Goal: Information Seeking & Learning: Understand process/instructions

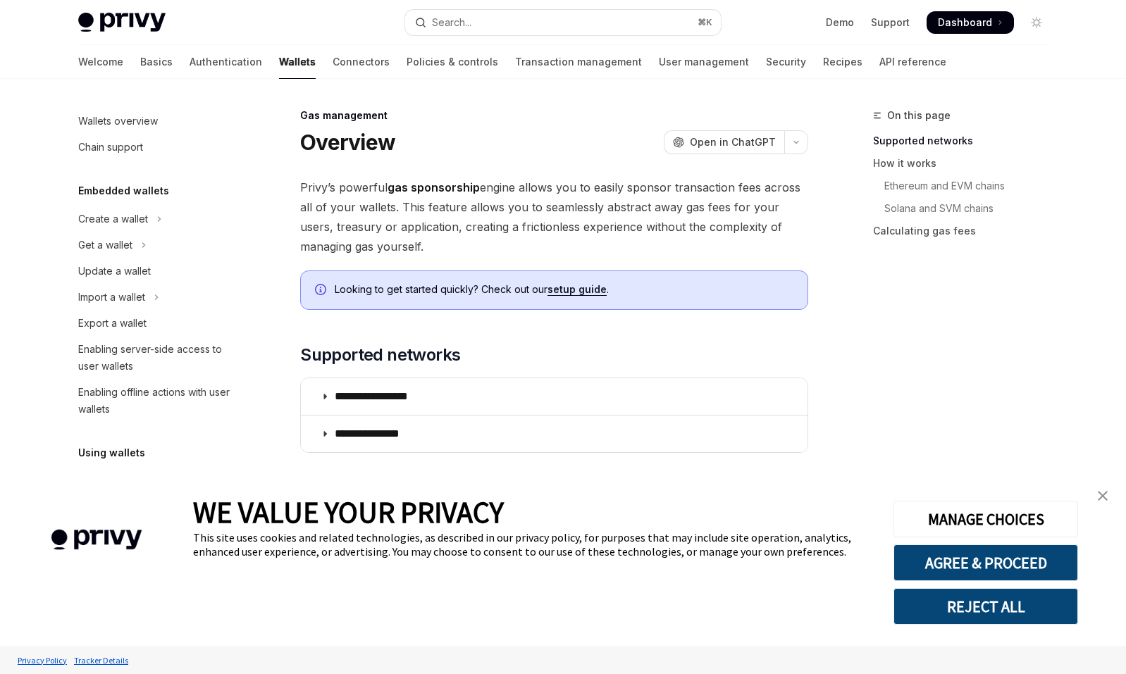
scroll to position [553, 0]
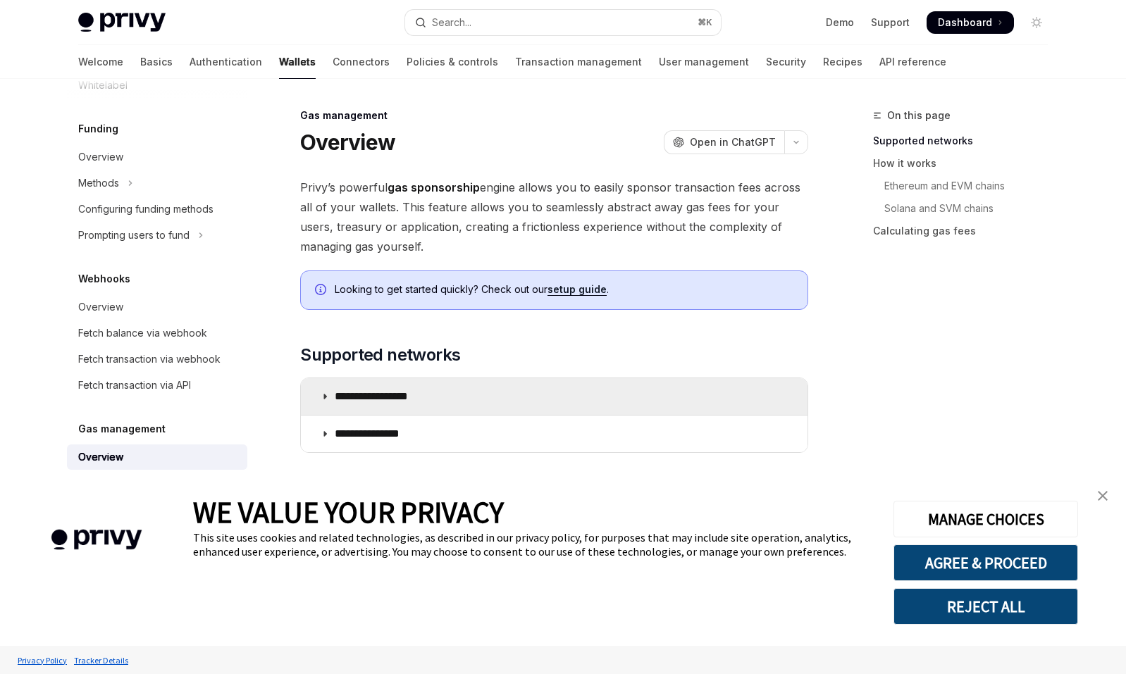
click at [406, 390] on p "**********" at bounding box center [387, 397] width 105 height 14
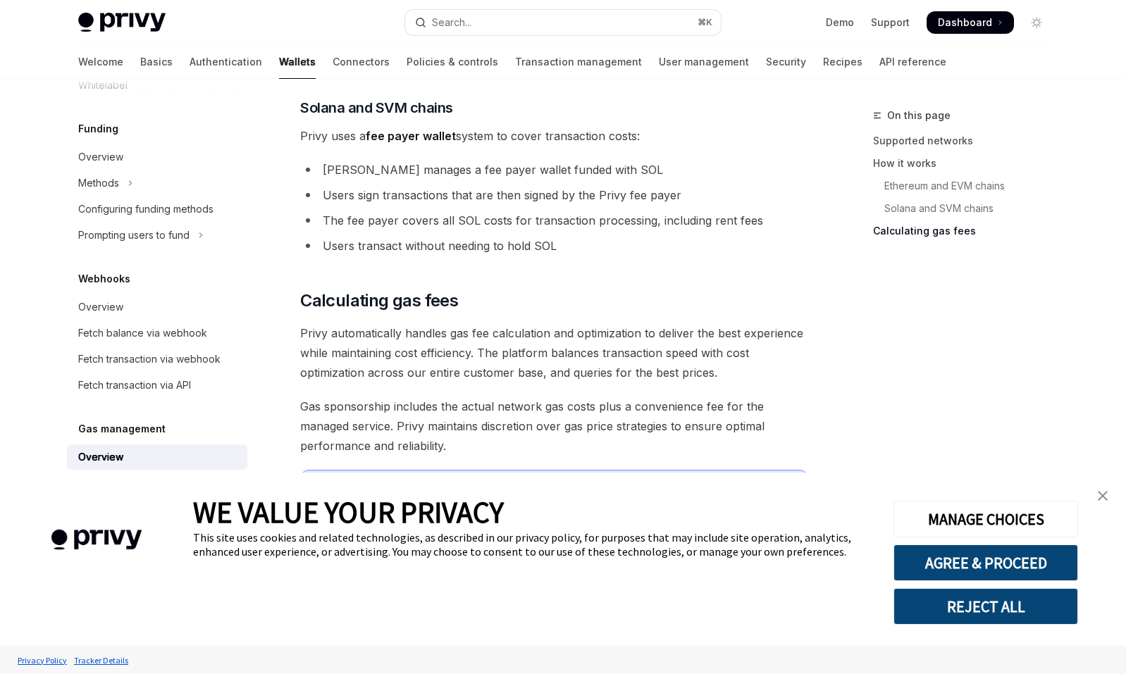
scroll to position [1450, 0]
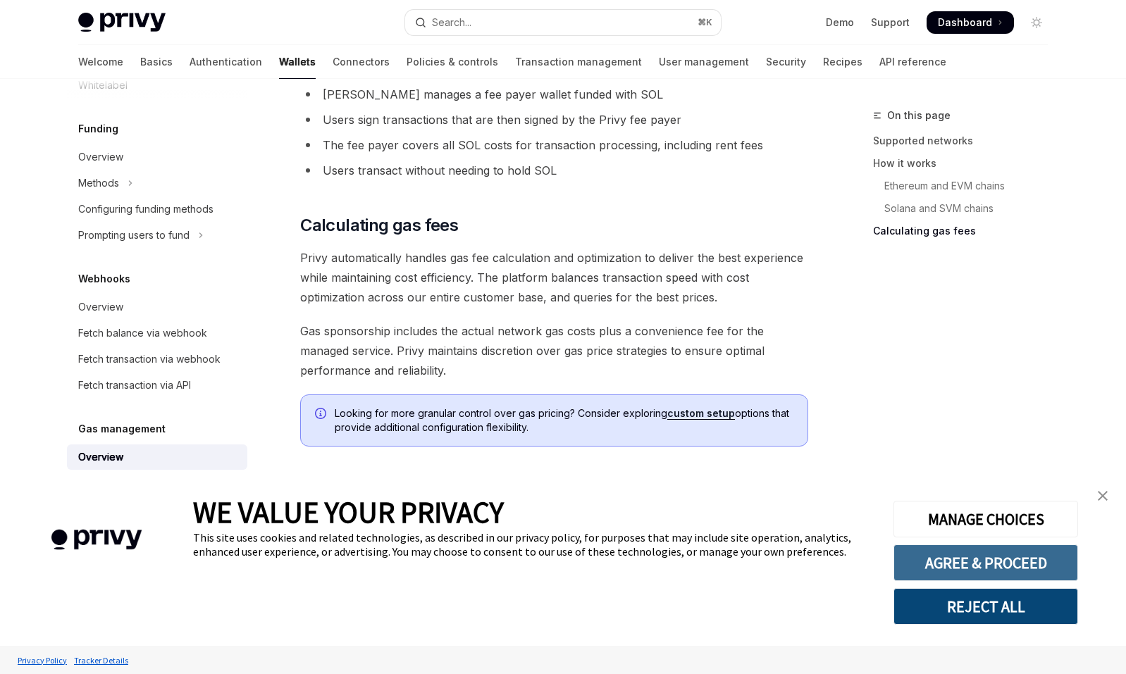
click at [984, 565] on button "AGREE & PROCEED" at bounding box center [986, 563] width 185 height 37
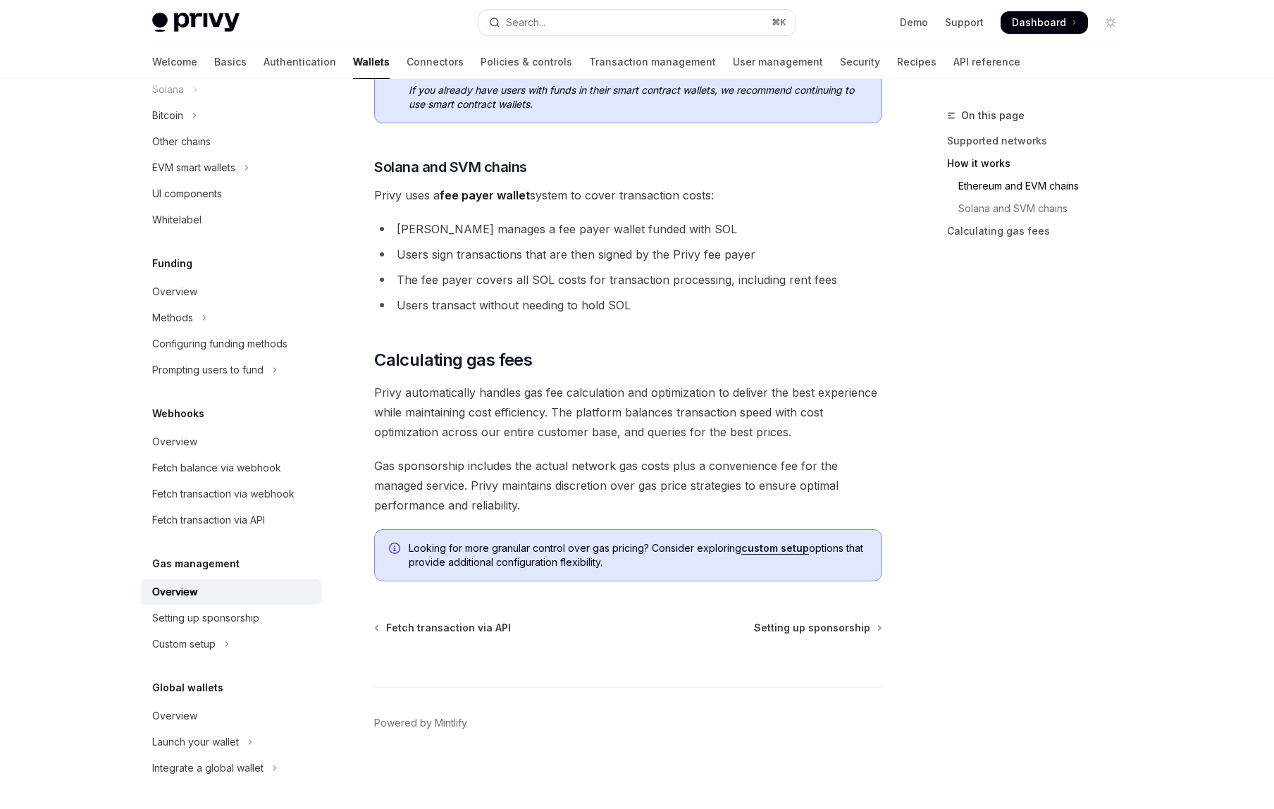
scroll to position [1313, 0]
click at [188, 619] on div "Setting up sponsorship" at bounding box center [205, 618] width 107 height 17
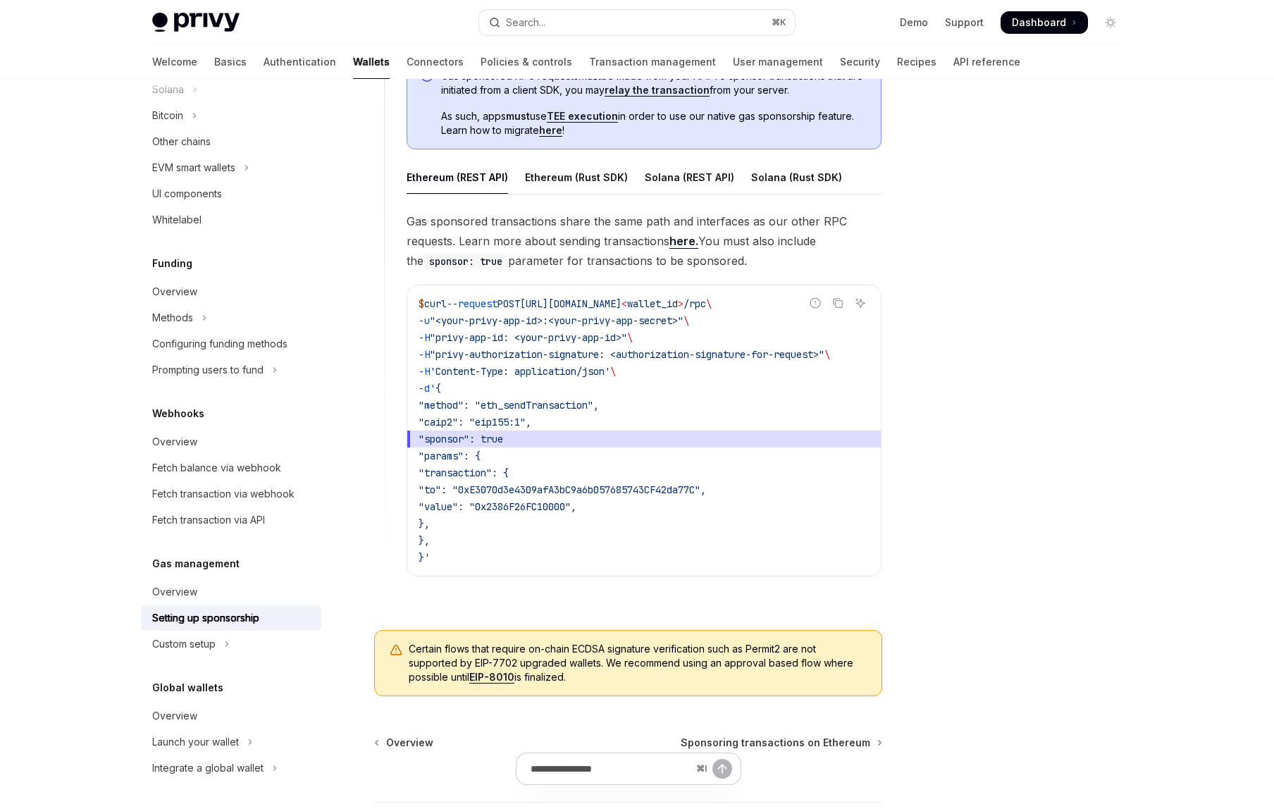
scroll to position [780, 0]
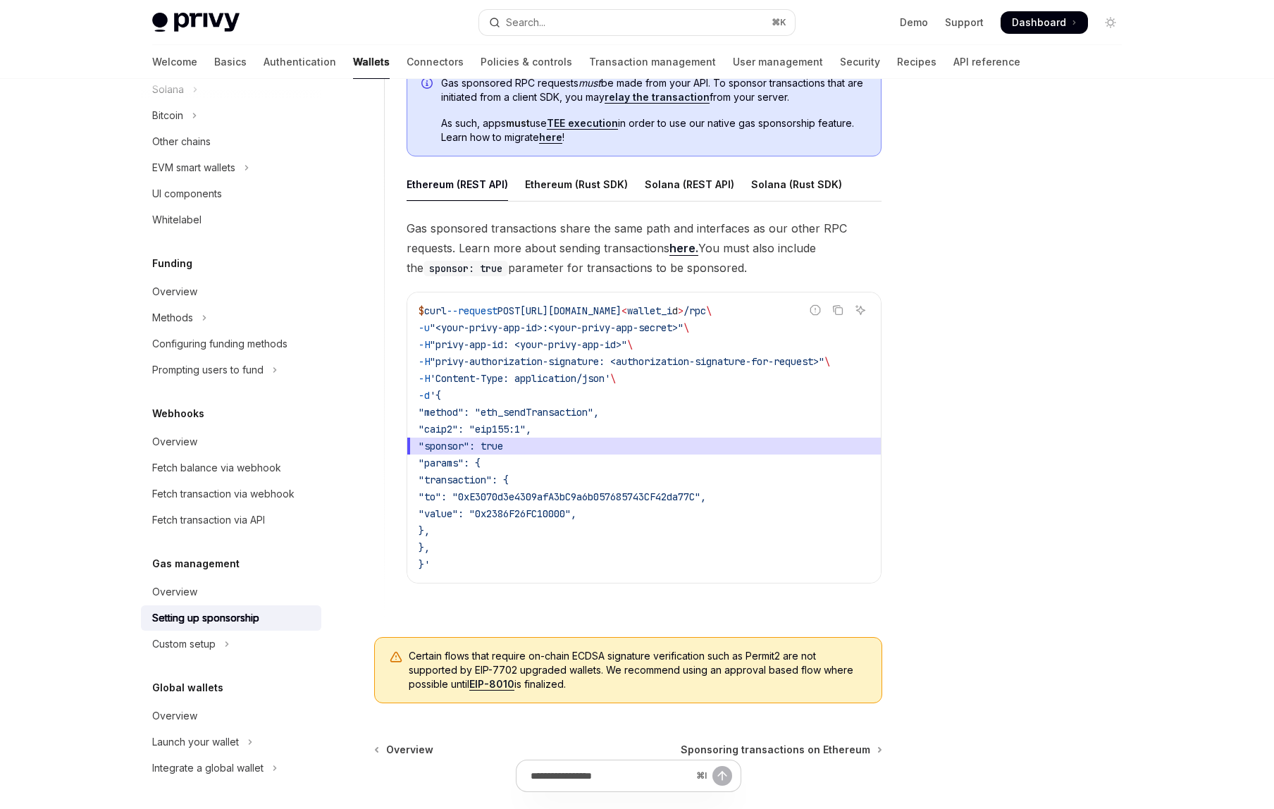
click at [686, 248] on link "here." at bounding box center [684, 248] width 29 height 15
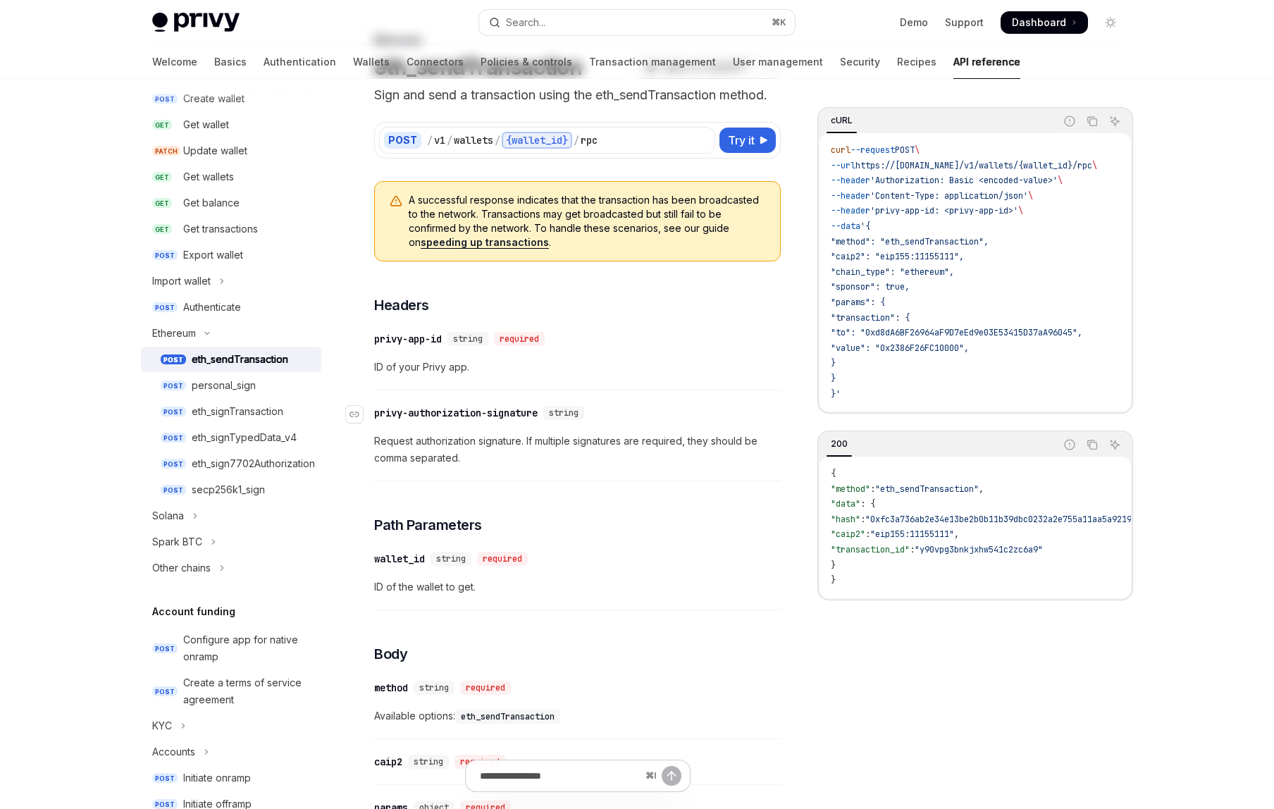
scroll to position [82, 0]
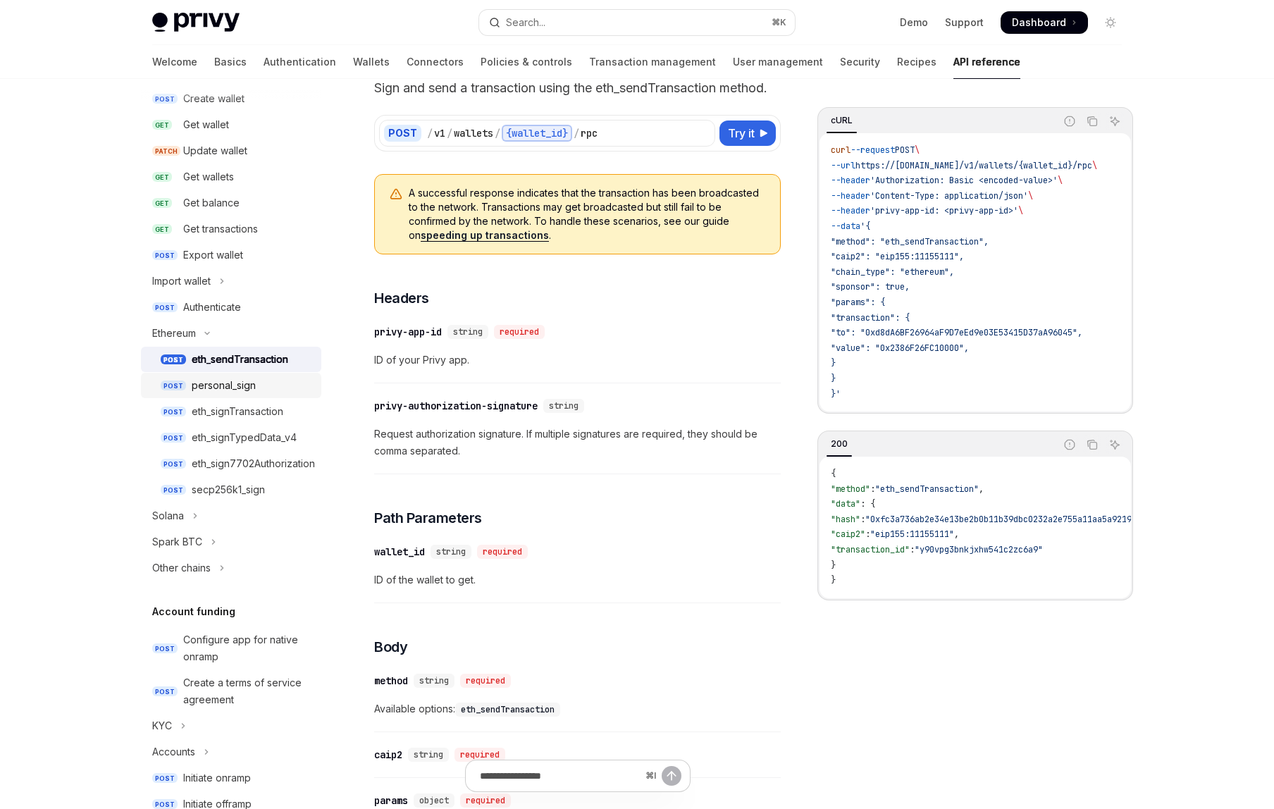
click at [245, 386] on div "personal_sign" at bounding box center [224, 385] width 64 height 17
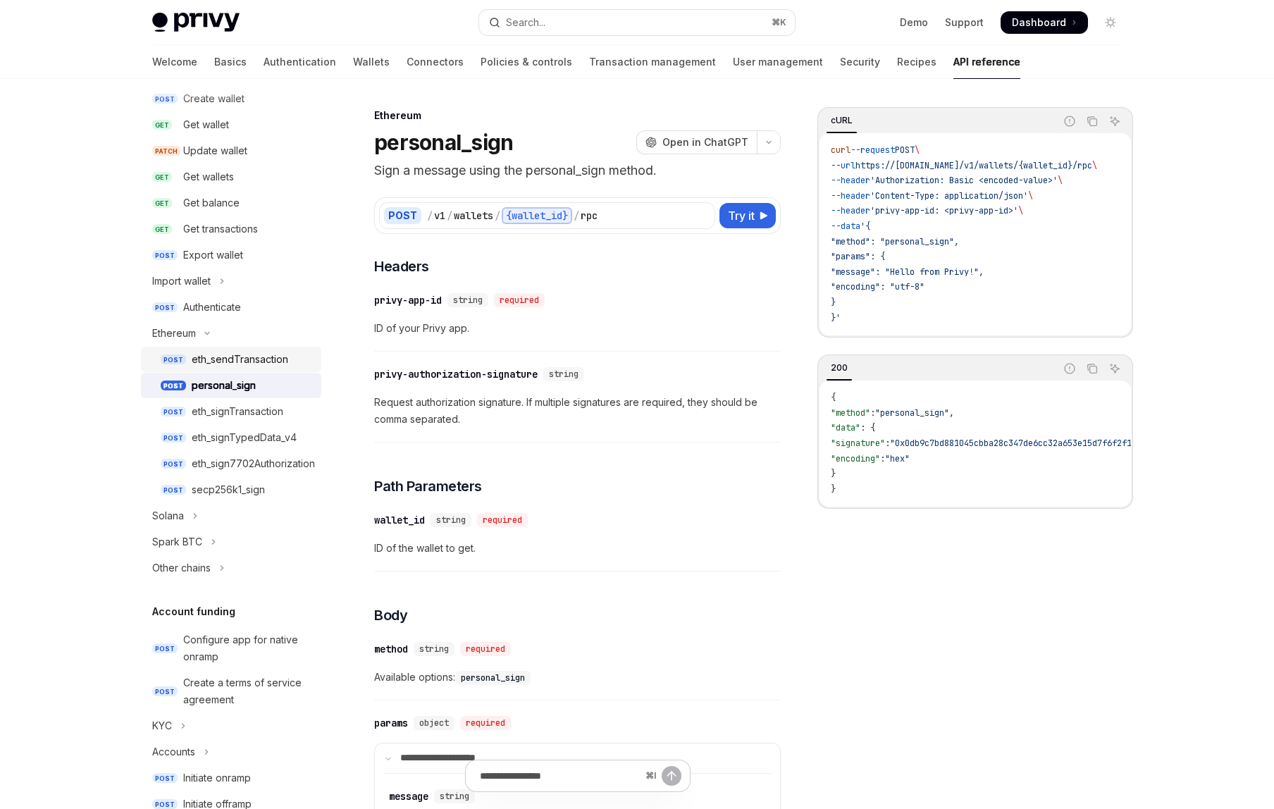
click at [233, 363] on div "eth_sendTransaction" at bounding box center [240, 359] width 97 height 17
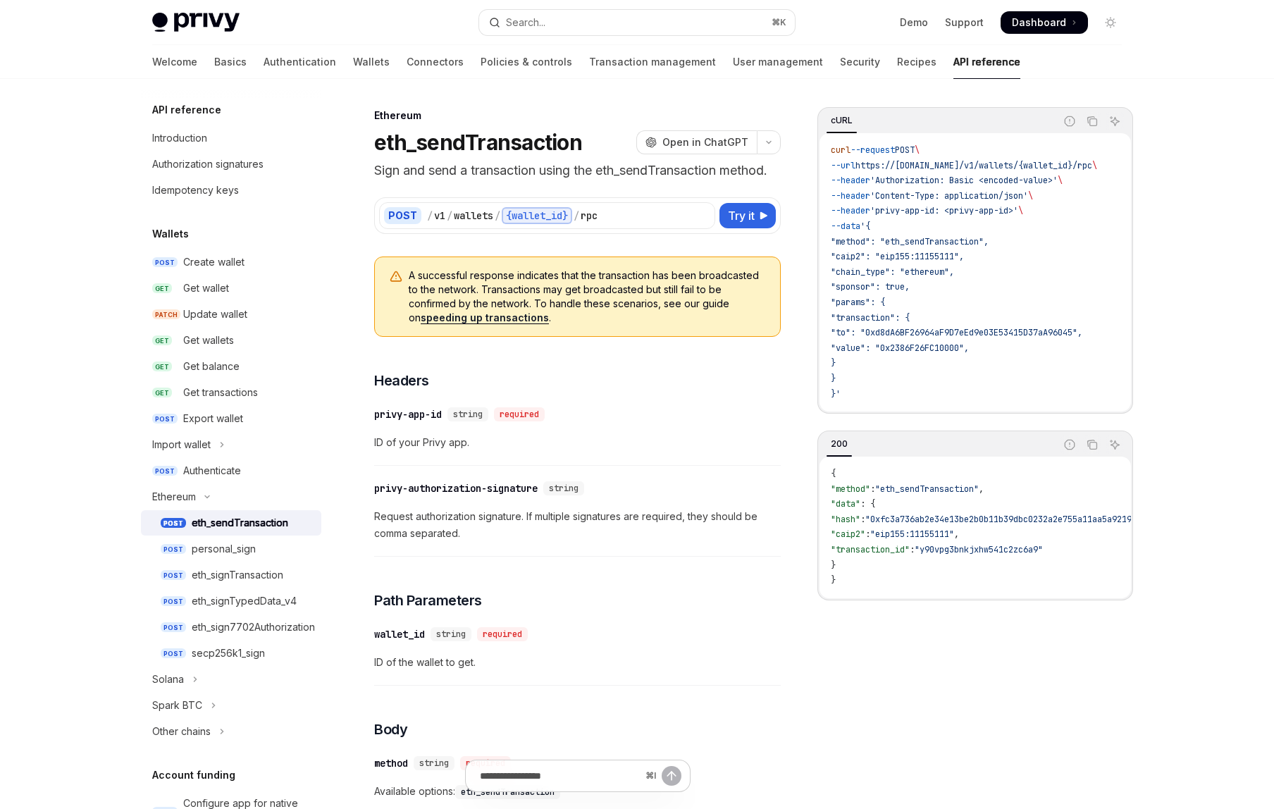
click at [228, 514] on div "eth_sendTransaction" at bounding box center [240, 522] width 97 height 17
type textarea "*"
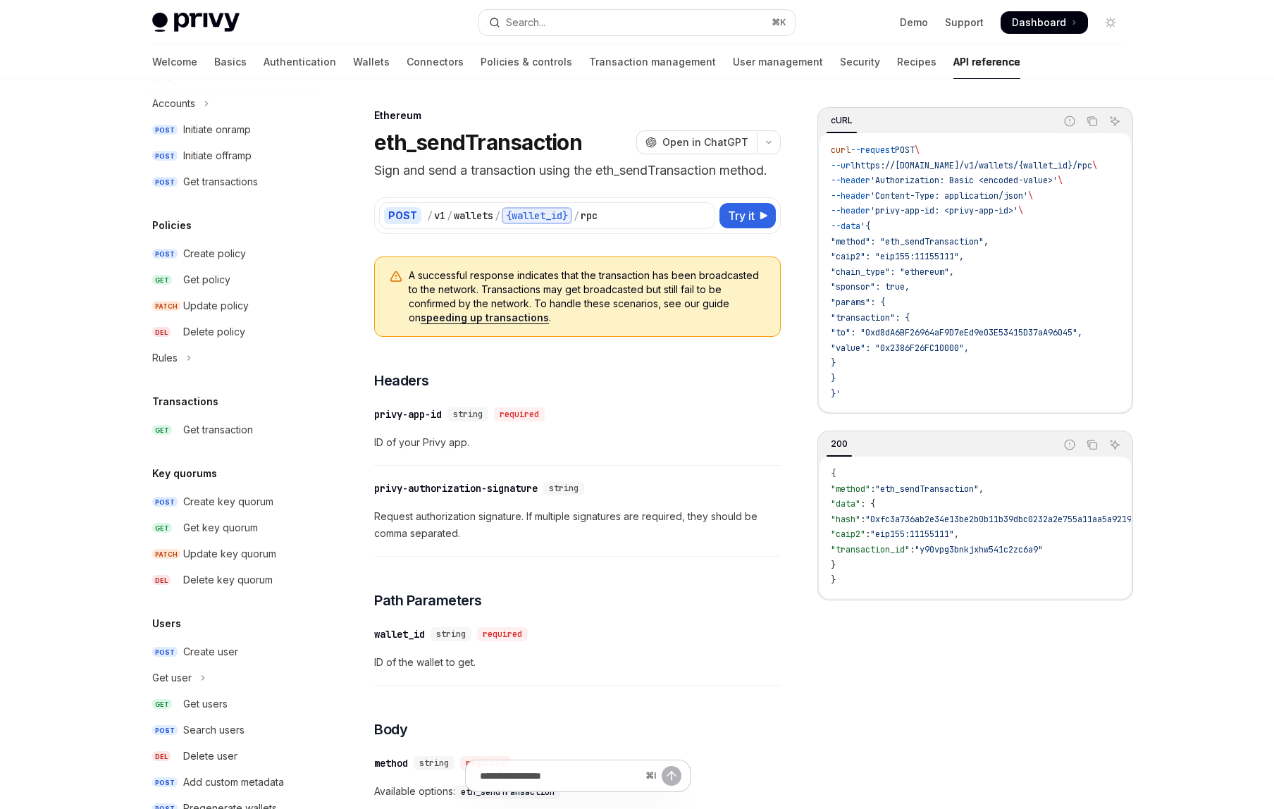
scroll to position [852, 0]
